Goal: Transaction & Acquisition: Purchase product/service

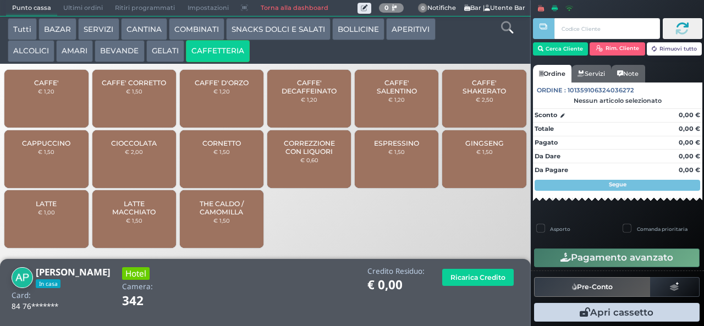
click at [476, 168] on div "GINGSENG € 1,50" at bounding box center [484, 159] width 84 height 58
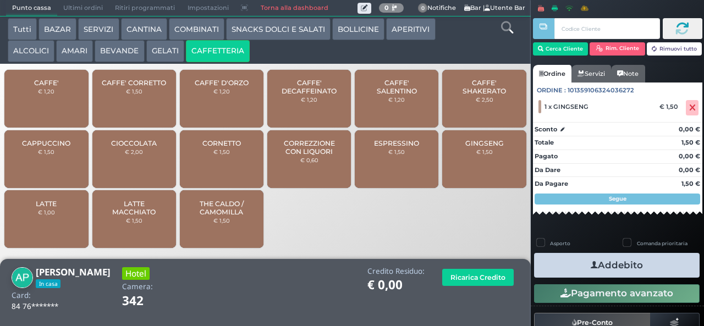
click at [592, 264] on button "Addebito" at bounding box center [617, 265] width 166 height 25
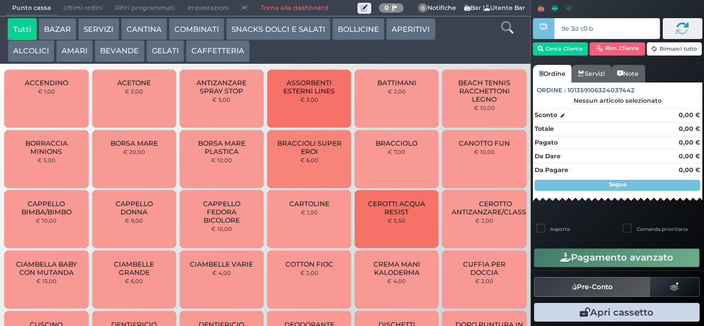
type input "9e 3d c0 b9"
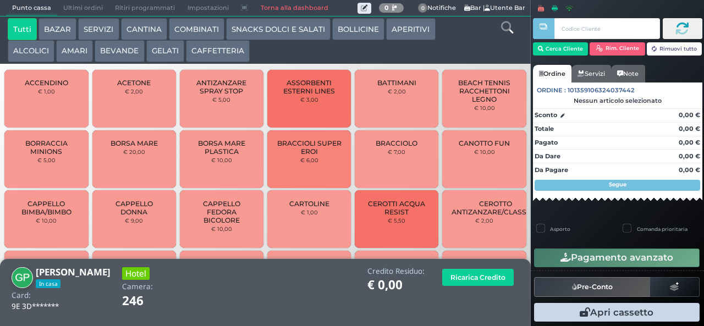
click at [228, 50] on button "CAFFETTERIA" at bounding box center [218, 51] width 64 height 22
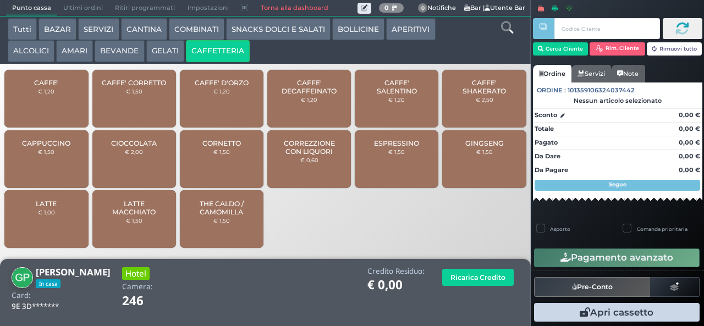
click at [476, 147] on span "GINGSENG" at bounding box center [484, 143] width 39 height 8
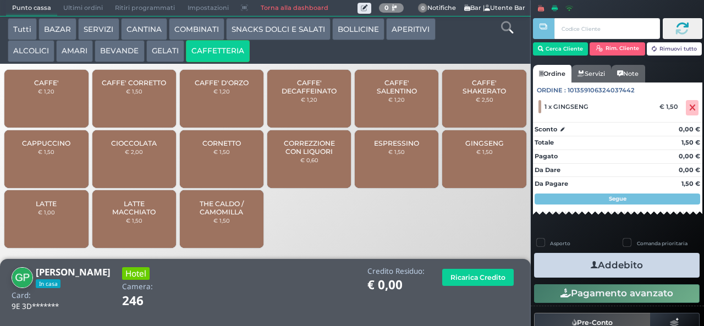
click at [609, 259] on button "Addebito" at bounding box center [617, 265] width 166 height 25
